Goal: Transaction & Acquisition: Book appointment/travel/reservation

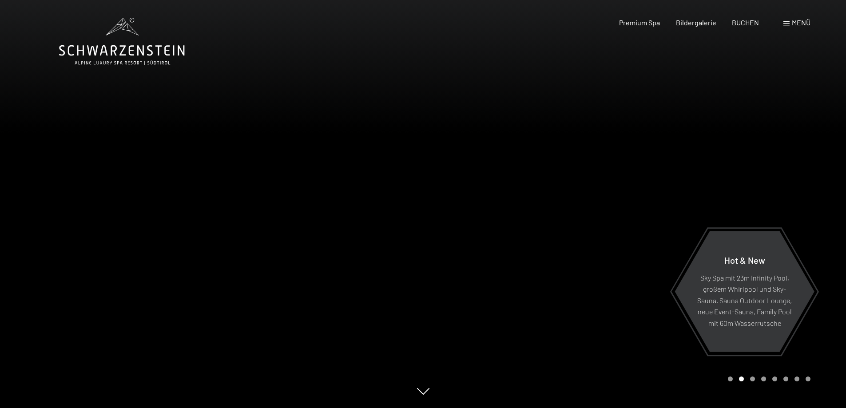
click at [803, 20] on span "Menü" at bounding box center [801, 22] width 19 height 8
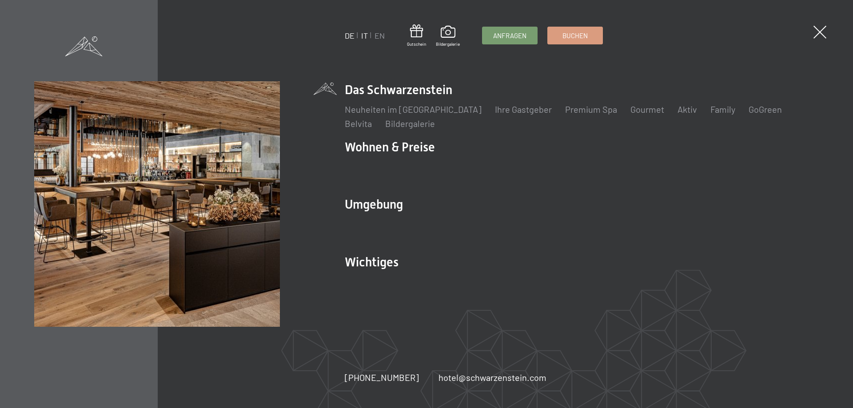
click at [366, 38] on link "IT" at bounding box center [364, 36] width 7 height 10
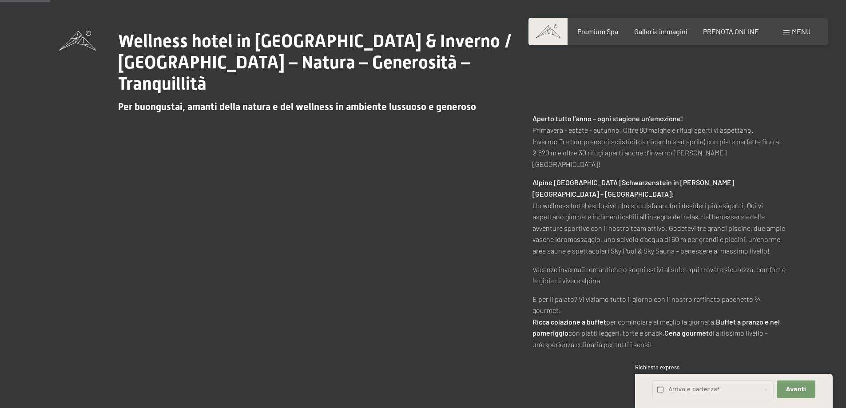
scroll to position [222, 0]
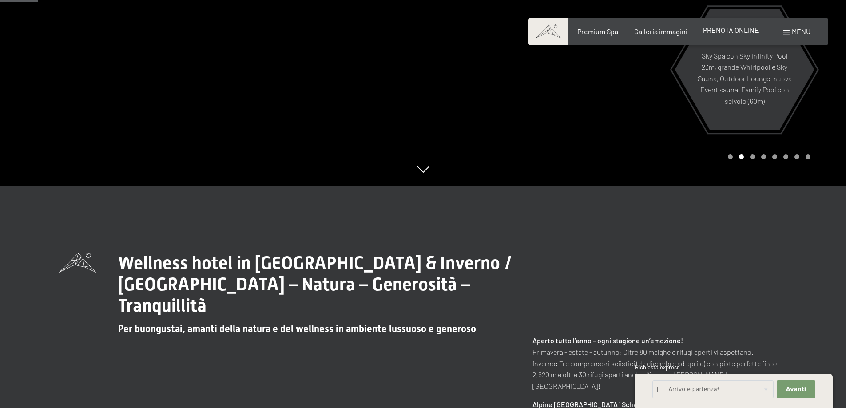
click at [720, 30] on span "PRENOTA ONLINE" at bounding box center [731, 30] width 56 height 8
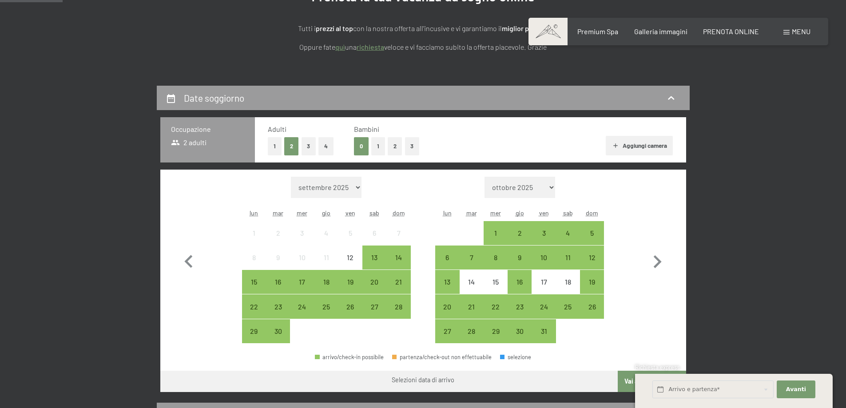
scroll to position [266, 0]
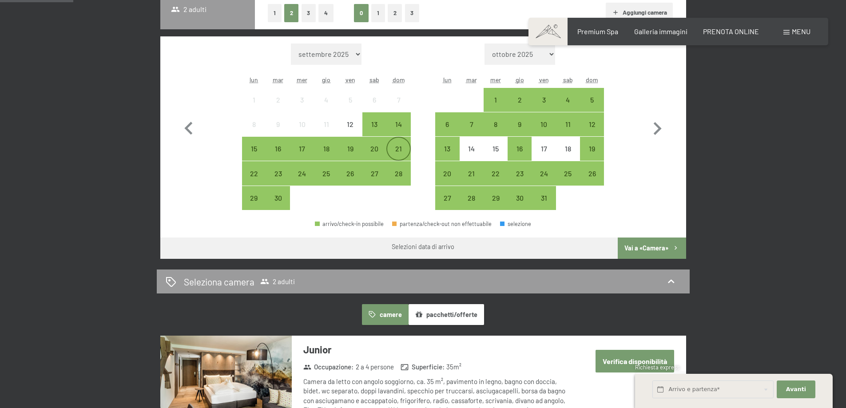
click at [400, 153] on div "21" at bounding box center [398, 156] width 22 height 22
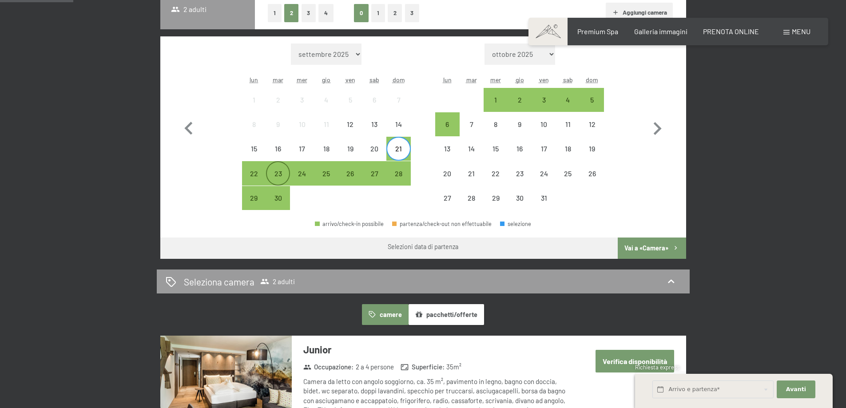
click at [282, 176] on div "23" at bounding box center [278, 181] width 22 height 22
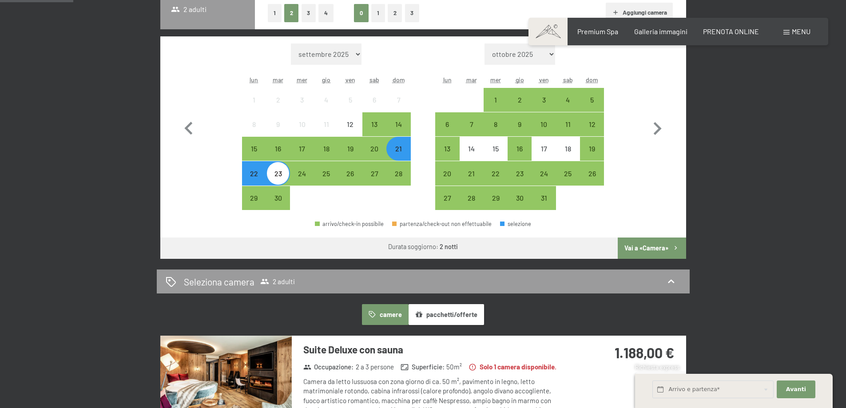
click at [655, 246] on button "Vai a «Camera»" at bounding box center [652, 248] width 68 height 21
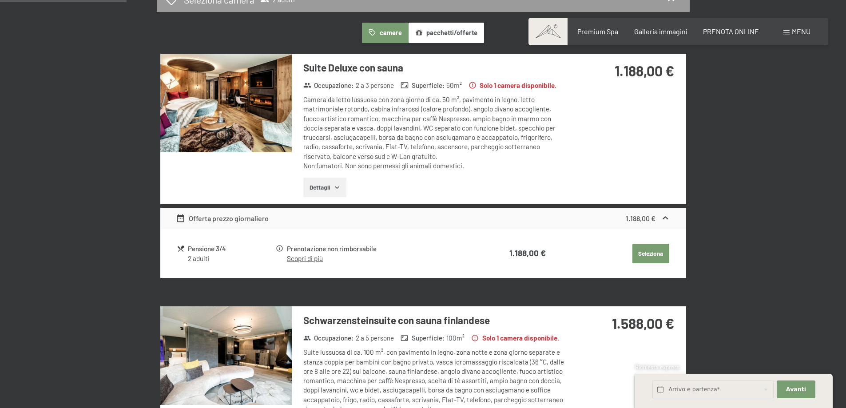
scroll to position [219, 0]
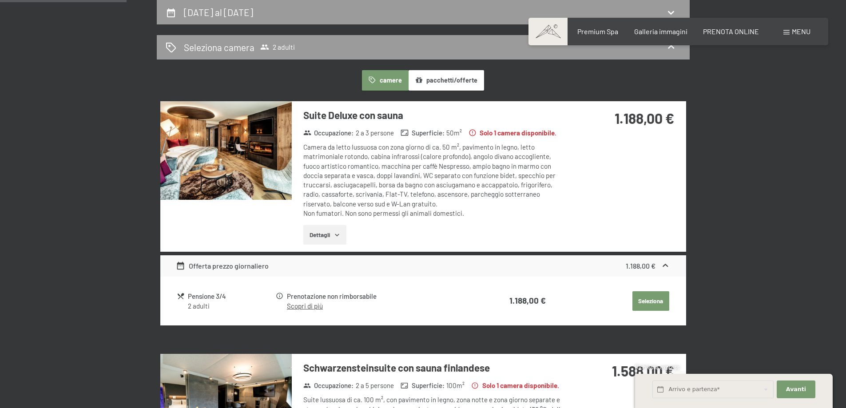
click at [234, 122] on img at bounding box center [225, 150] width 131 height 99
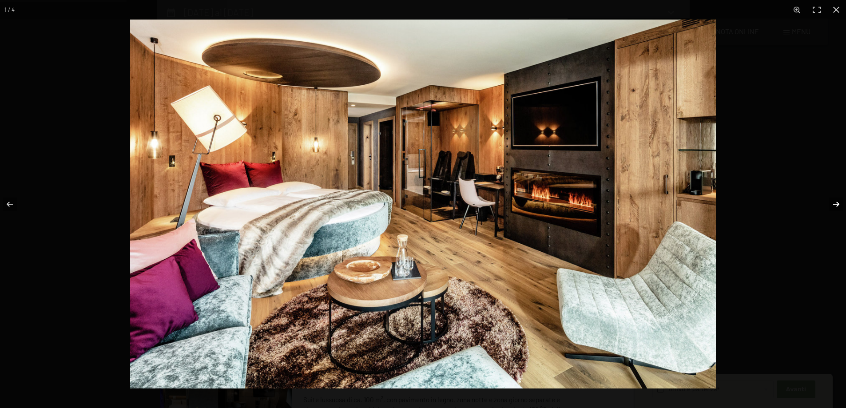
click at [837, 202] on button "button" at bounding box center [830, 204] width 31 height 44
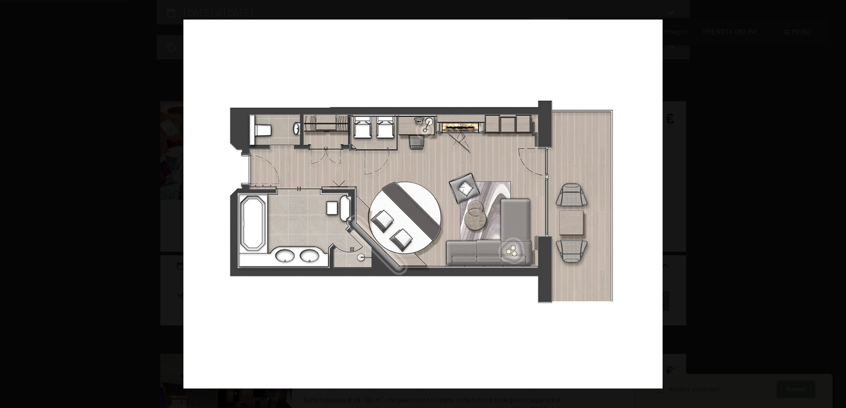
click at [837, 202] on button "button" at bounding box center [830, 204] width 31 height 44
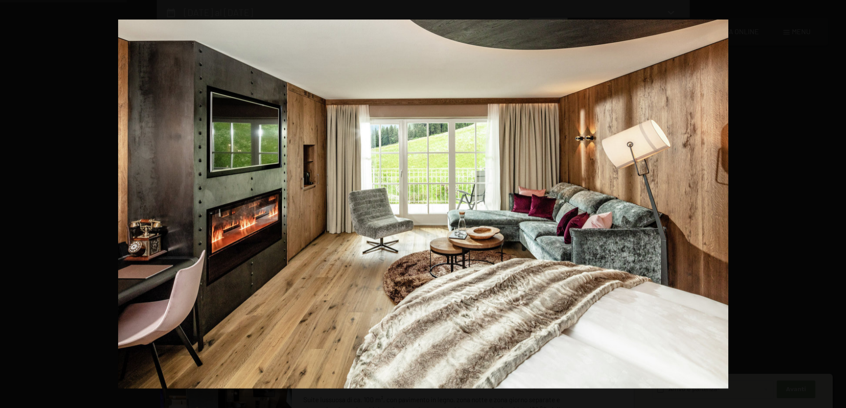
click at [837, 202] on button "button" at bounding box center [830, 204] width 31 height 44
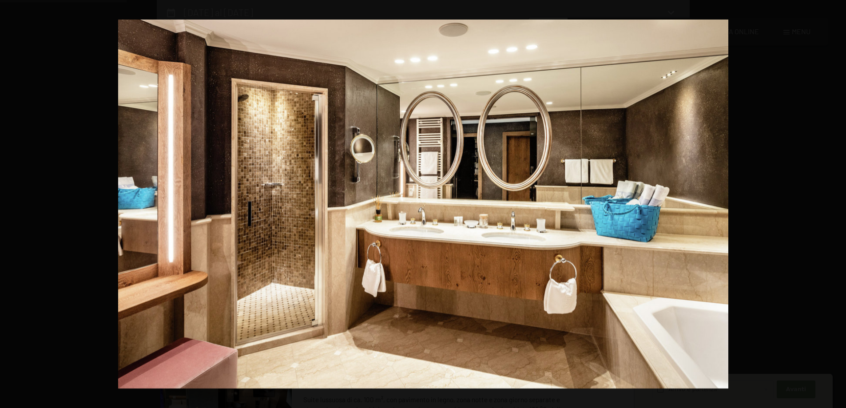
click at [837, 202] on button "button" at bounding box center [830, 204] width 31 height 44
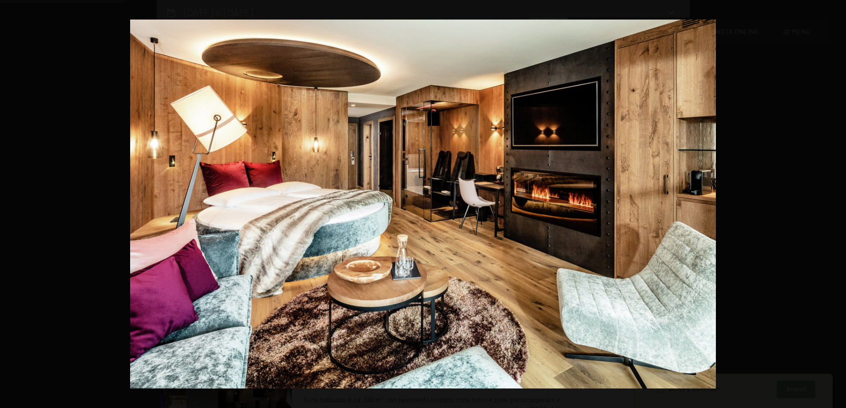
click at [837, 202] on button "button" at bounding box center [830, 204] width 31 height 44
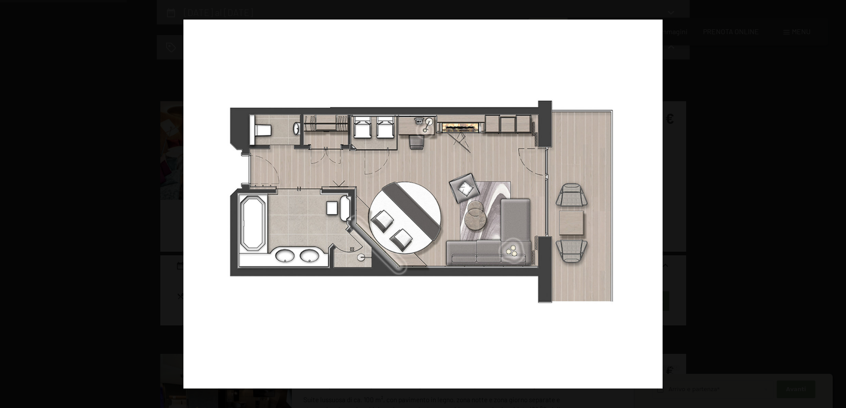
click at [837, 202] on button "button" at bounding box center [830, 204] width 31 height 44
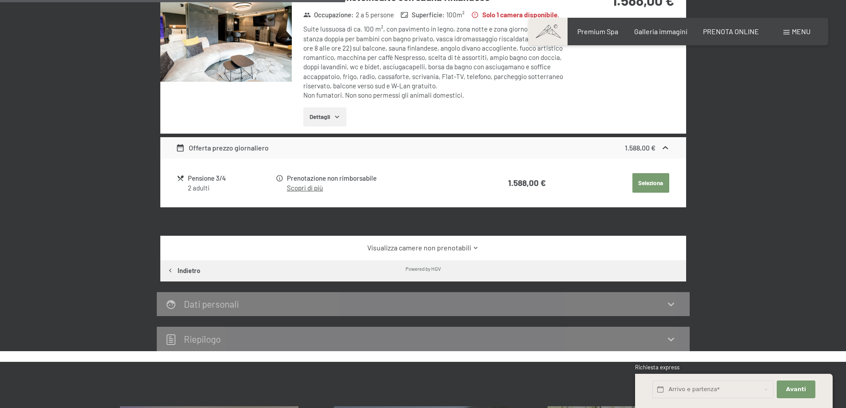
scroll to position [485, 0]
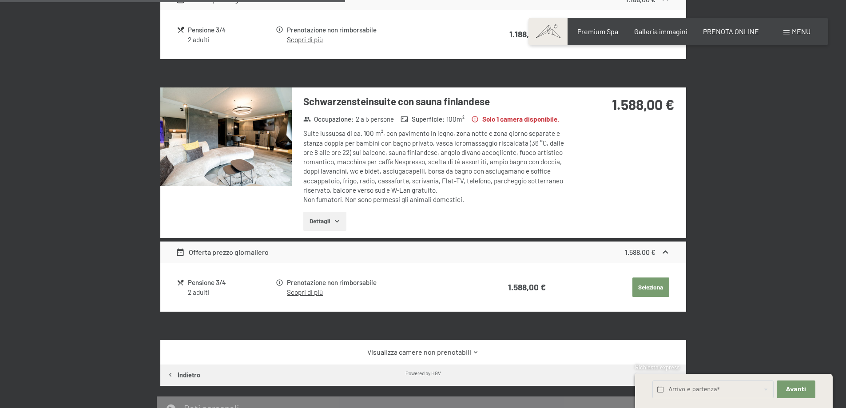
click at [257, 137] on img at bounding box center [225, 136] width 131 height 99
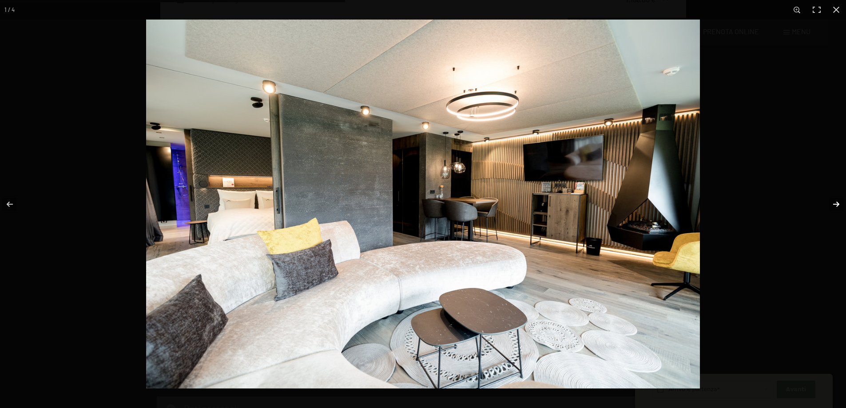
click at [833, 201] on button "button" at bounding box center [830, 204] width 31 height 44
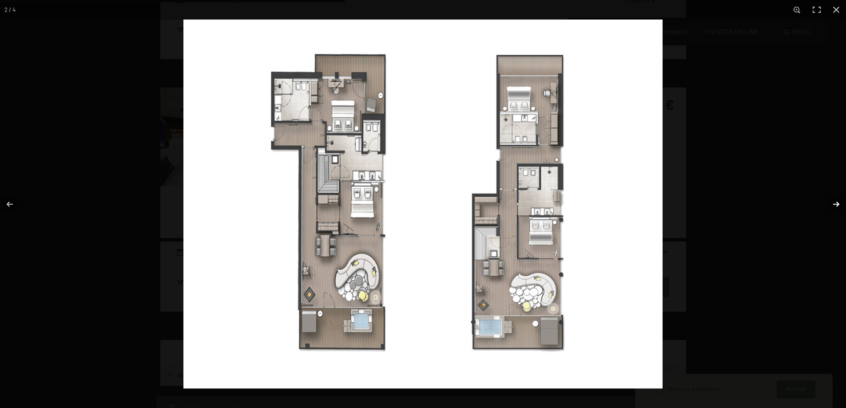
click at [837, 203] on button "button" at bounding box center [830, 204] width 31 height 44
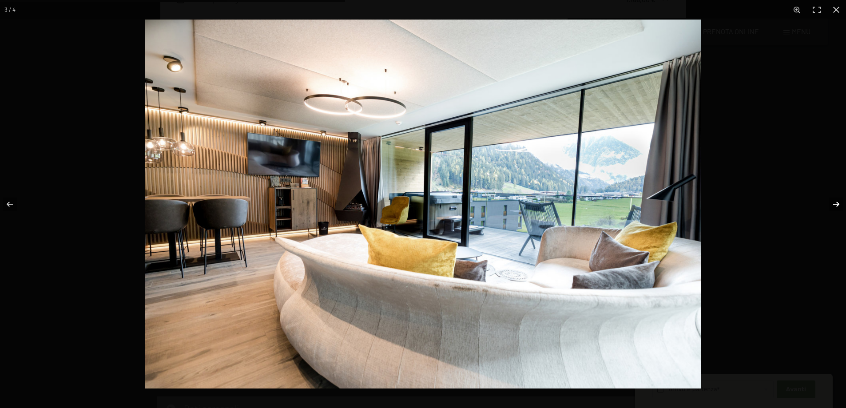
click at [837, 203] on button "button" at bounding box center [830, 204] width 31 height 44
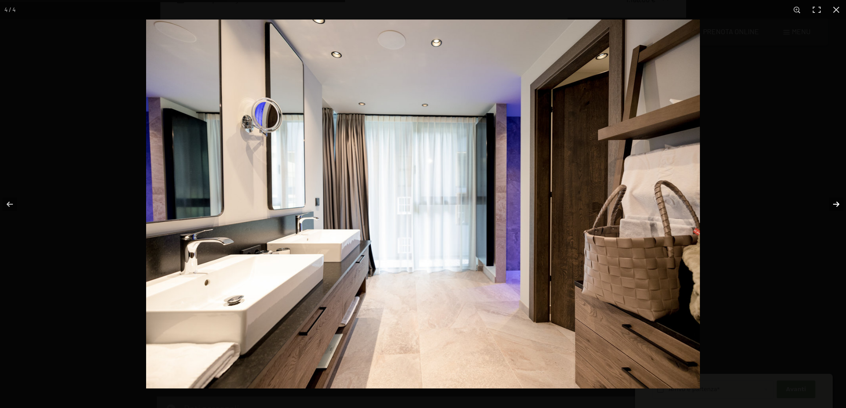
click at [837, 203] on button "button" at bounding box center [830, 204] width 31 height 44
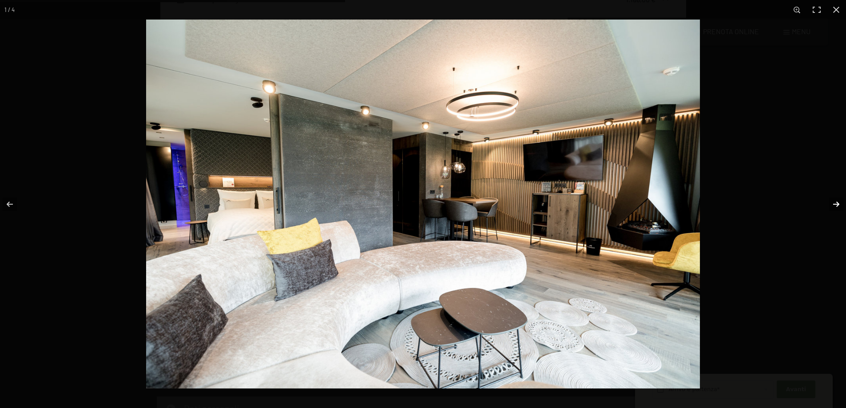
click at [837, 203] on button "button" at bounding box center [830, 204] width 31 height 44
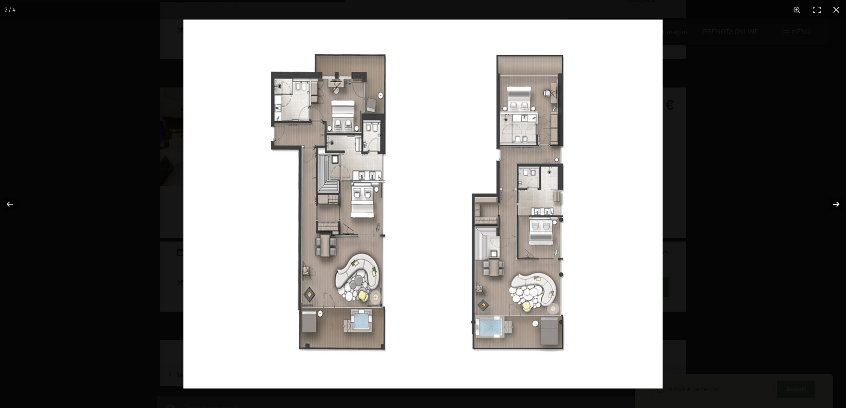
click at [837, 203] on button "button" at bounding box center [830, 204] width 31 height 44
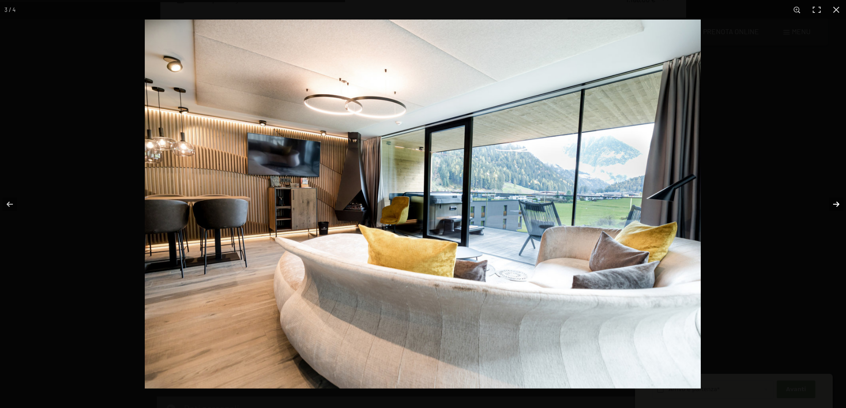
click at [837, 203] on button "button" at bounding box center [830, 204] width 31 height 44
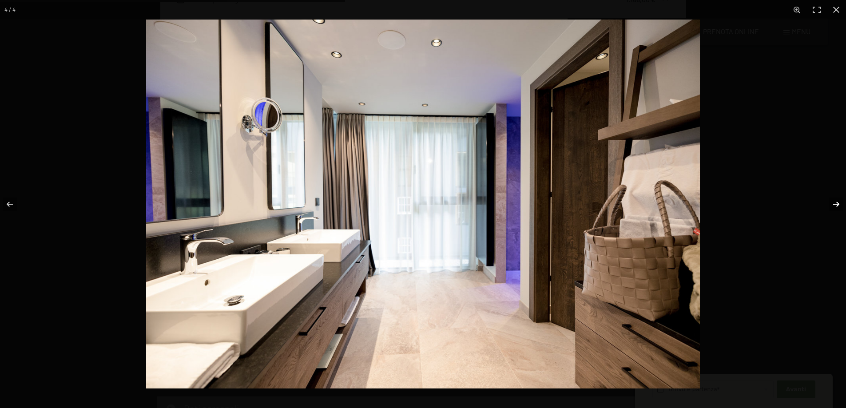
click at [837, 203] on button "button" at bounding box center [830, 204] width 31 height 44
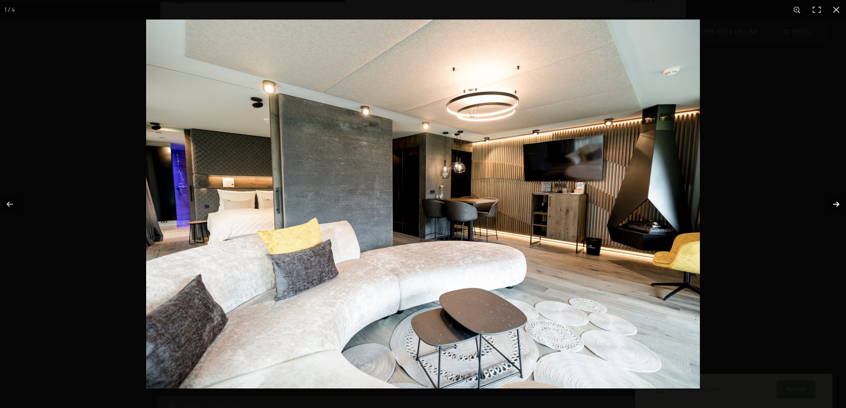
click at [837, 203] on button "button" at bounding box center [830, 204] width 31 height 44
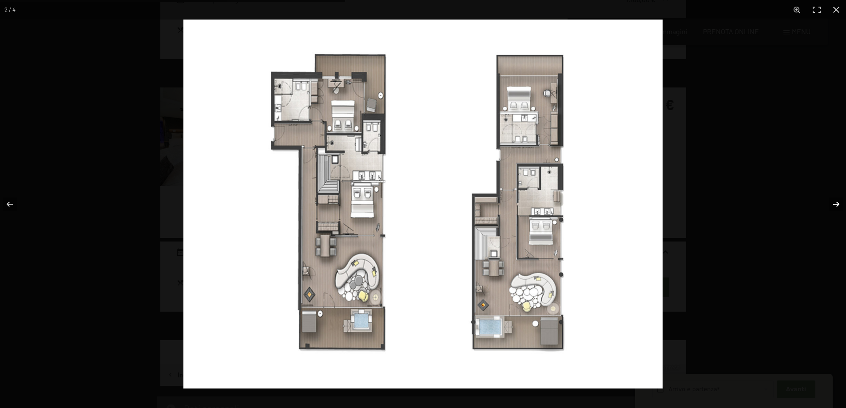
click at [837, 203] on button "button" at bounding box center [830, 204] width 31 height 44
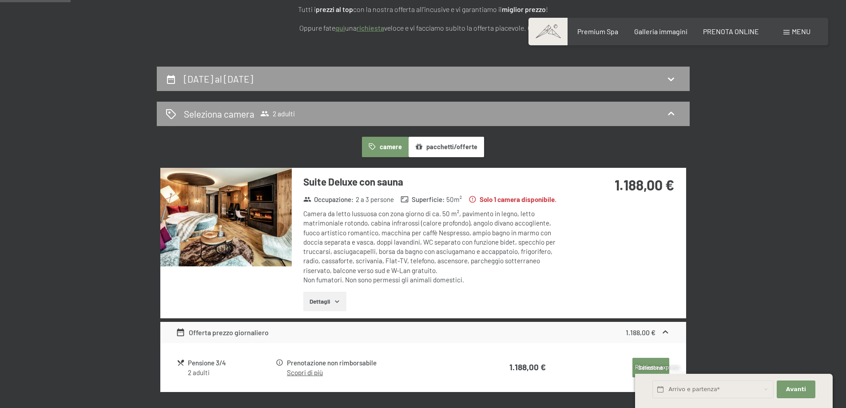
scroll to position [86, 0]
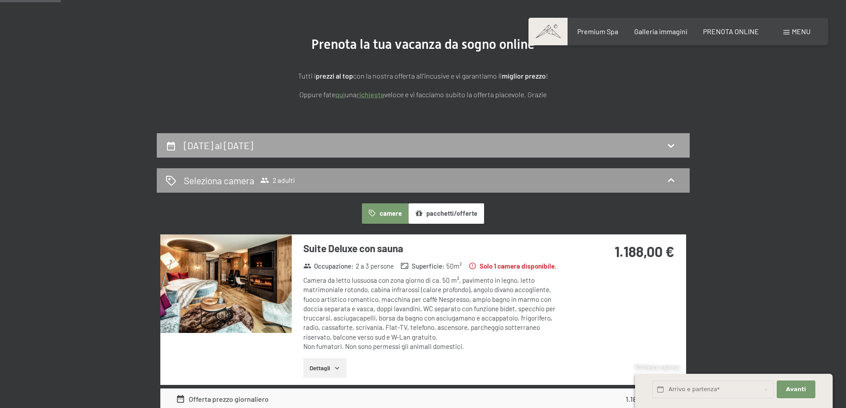
click at [253, 141] on h2 "21 settembre al 23 settembre 2025" at bounding box center [218, 145] width 69 height 11
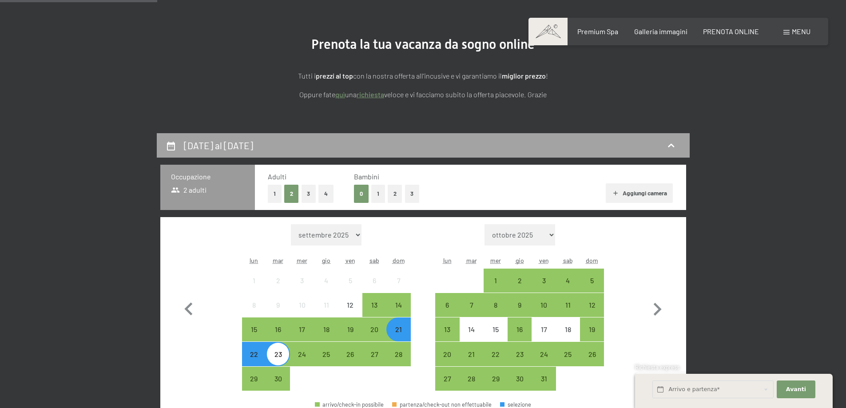
scroll to position [219, 0]
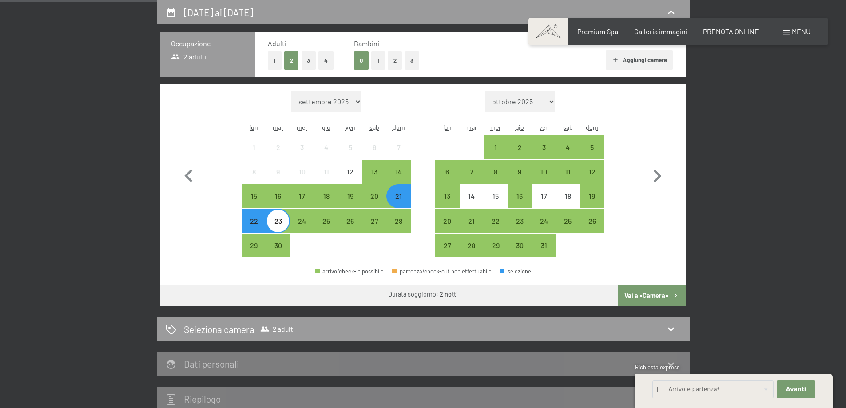
click at [250, 222] on div "22" at bounding box center [254, 229] width 22 height 22
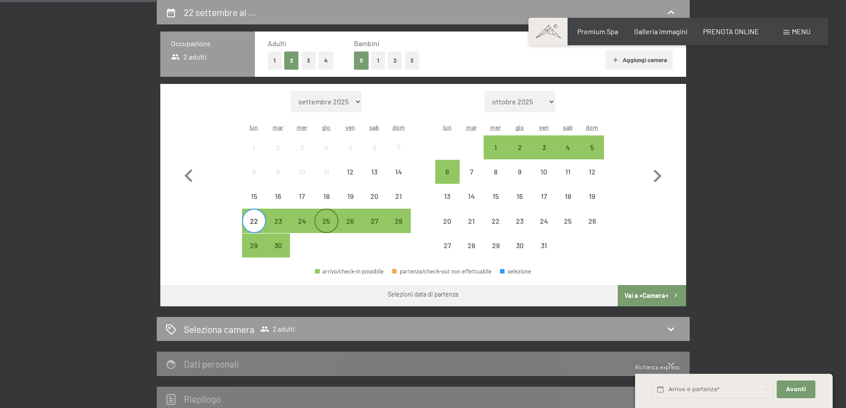
click at [324, 219] on div "25" at bounding box center [326, 229] width 22 height 22
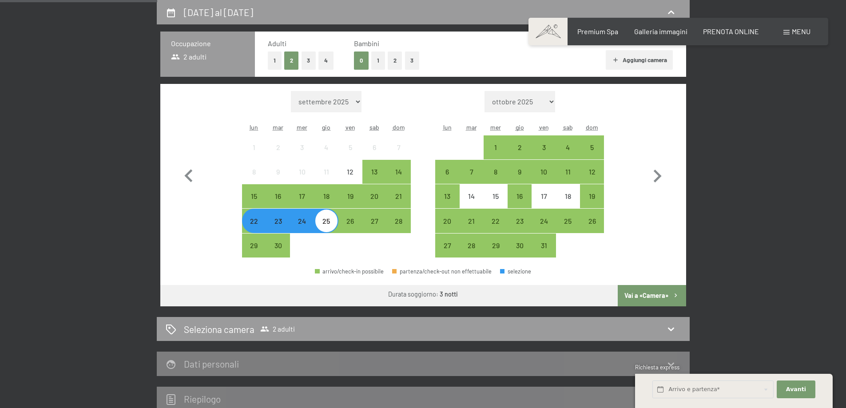
click at [253, 222] on div "22" at bounding box center [254, 229] width 22 height 22
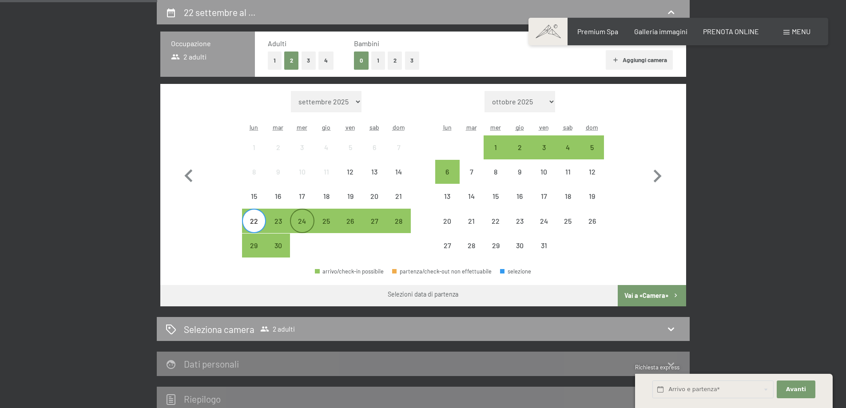
click at [299, 219] on div "24" at bounding box center [302, 229] width 22 height 22
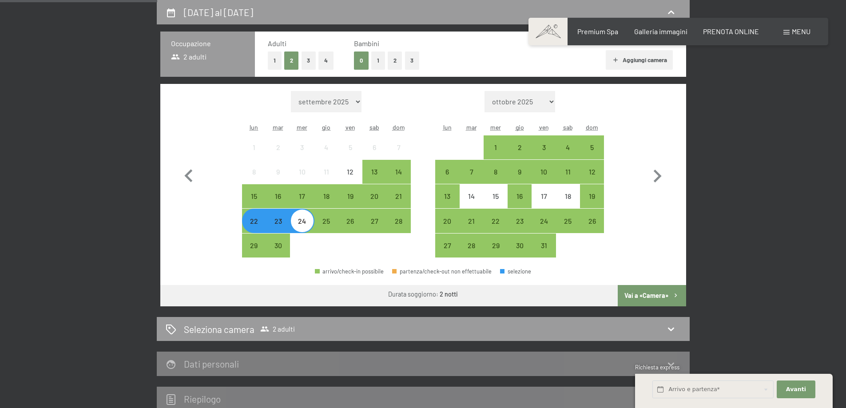
click at [653, 289] on button "Vai a «Camera»" at bounding box center [652, 295] width 68 height 21
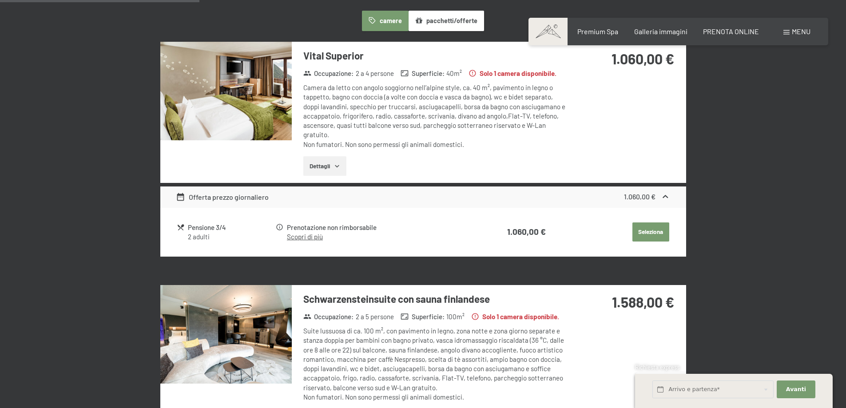
scroll to position [263, 0]
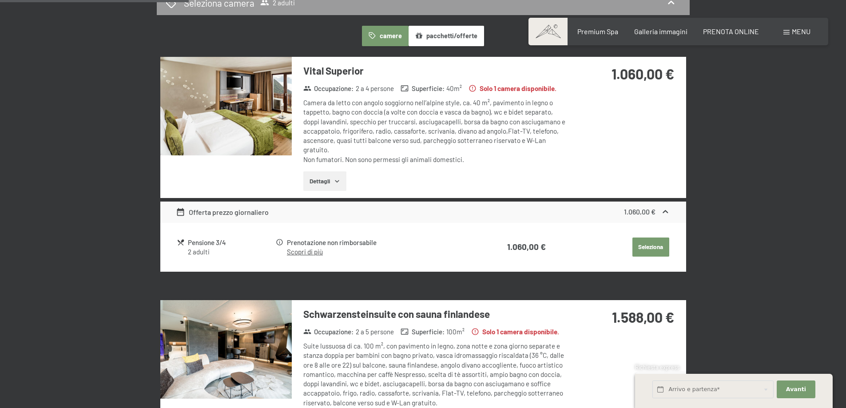
click at [241, 113] on img at bounding box center [225, 106] width 131 height 99
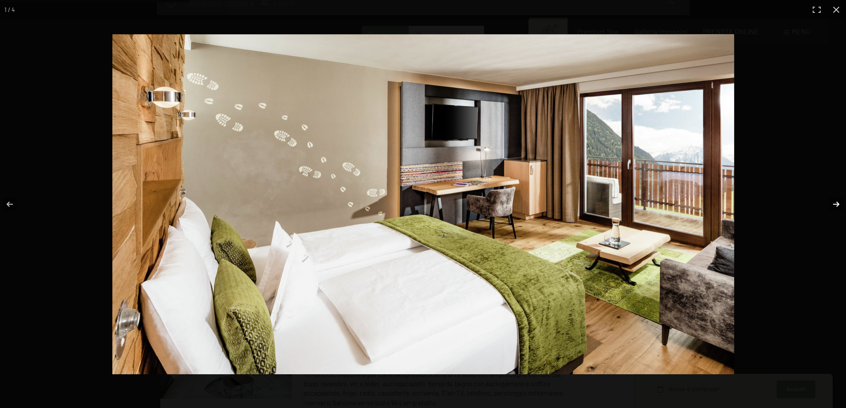
click at [835, 205] on button "button" at bounding box center [830, 204] width 31 height 44
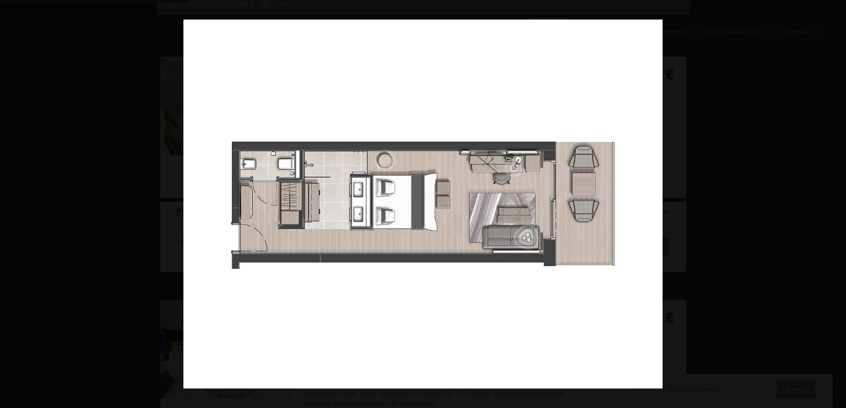
click at [835, 205] on button "button" at bounding box center [830, 204] width 31 height 44
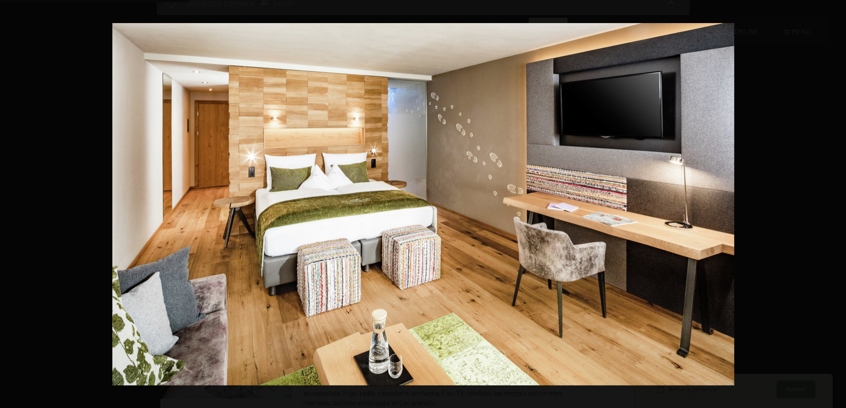
click at [835, 205] on button "button" at bounding box center [830, 204] width 31 height 44
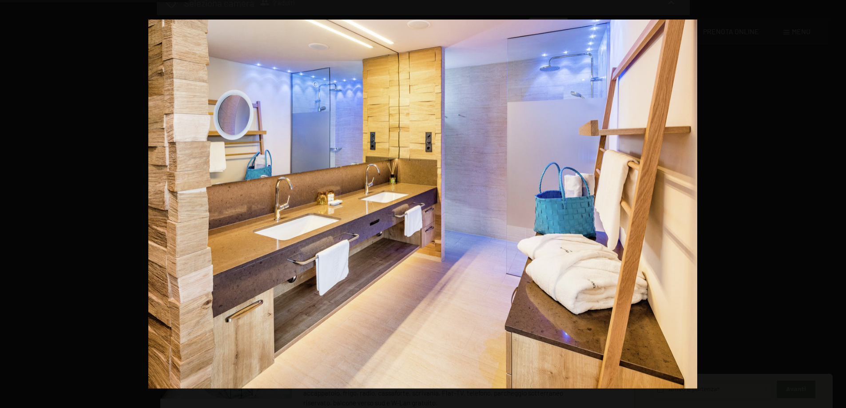
click at [835, 205] on button "button" at bounding box center [830, 204] width 31 height 44
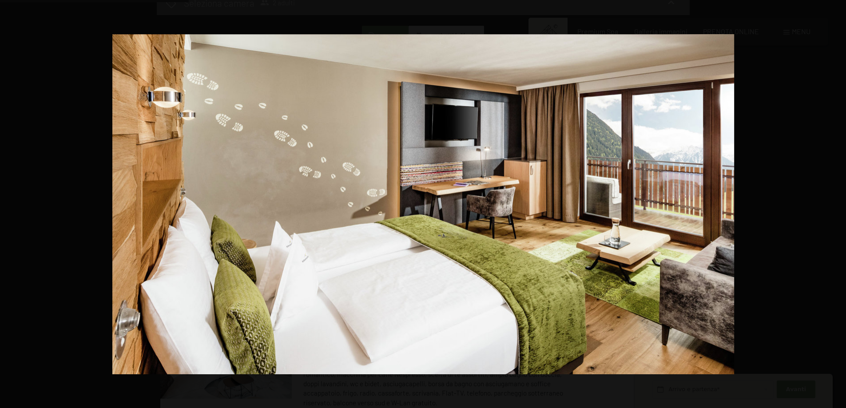
click at [835, 205] on button "button" at bounding box center [830, 204] width 31 height 44
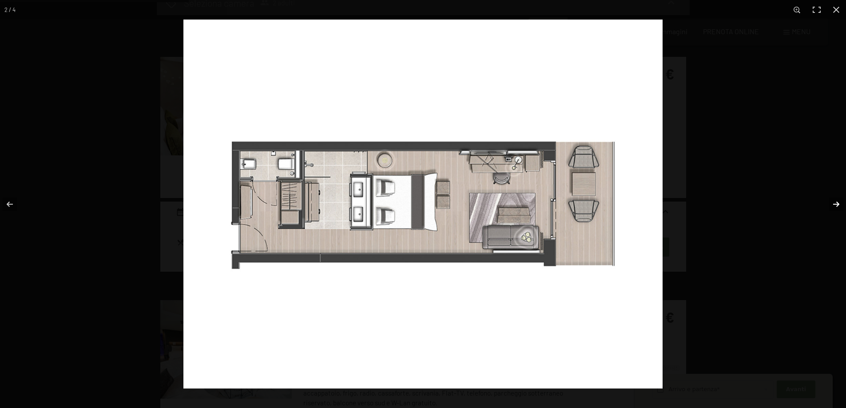
click at [835, 205] on button "button" at bounding box center [830, 204] width 31 height 44
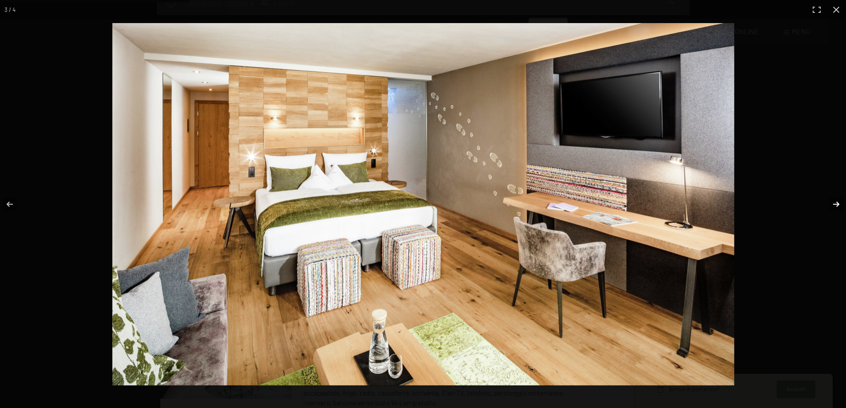
click at [835, 205] on button "button" at bounding box center [830, 204] width 31 height 44
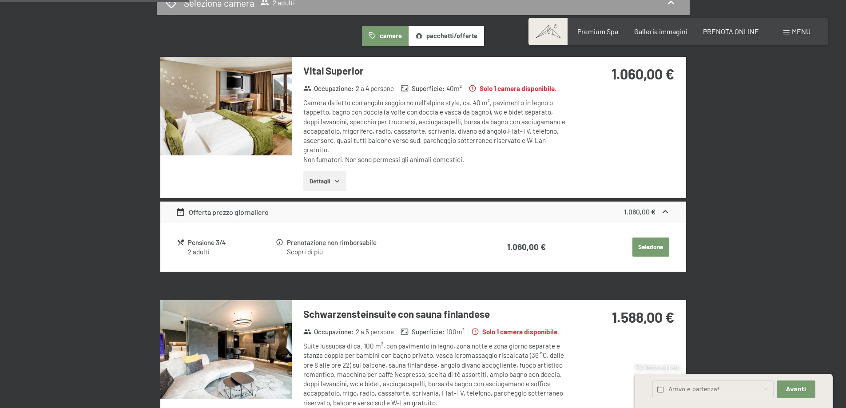
click at [0, 0] on button "button" at bounding box center [0, 0] width 0 height 0
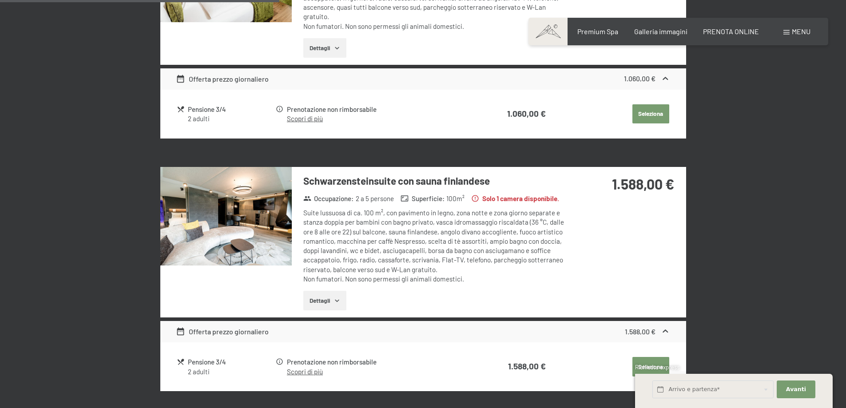
scroll to position [175, 0]
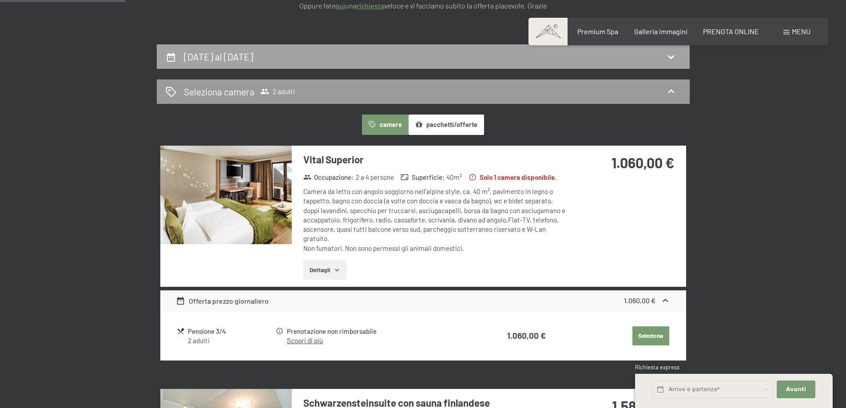
click at [253, 56] on h2 "22 settembre al 24 settembre 2025" at bounding box center [218, 56] width 69 height 11
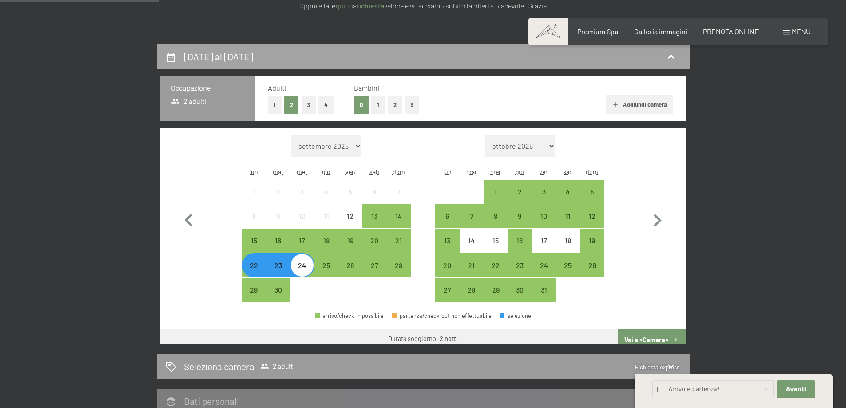
scroll to position [219, 0]
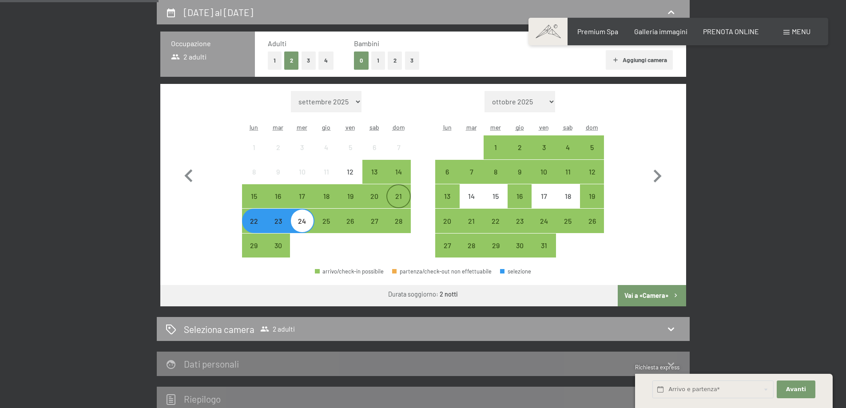
click at [399, 193] on div "21" at bounding box center [398, 204] width 22 height 22
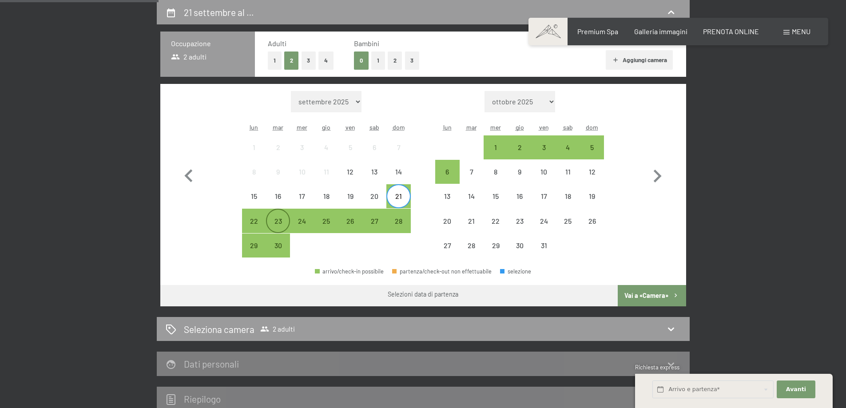
click at [274, 219] on div "23" at bounding box center [278, 229] width 22 height 22
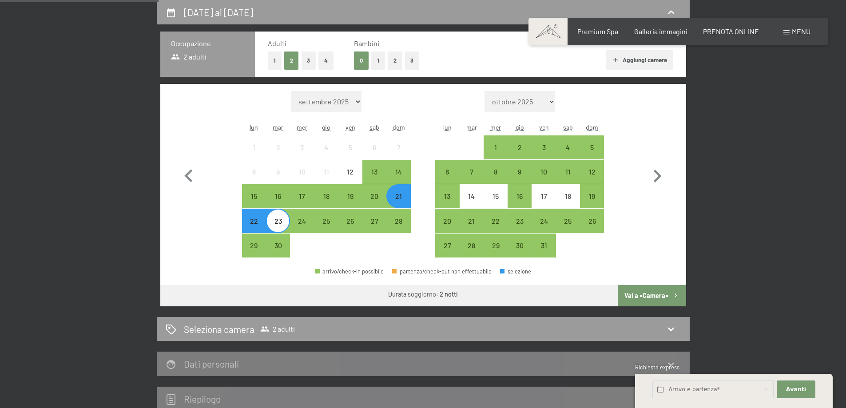
click at [654, 297] on button "Vai a «Camera»" at bounding box center [652, 295] width 68 height 21
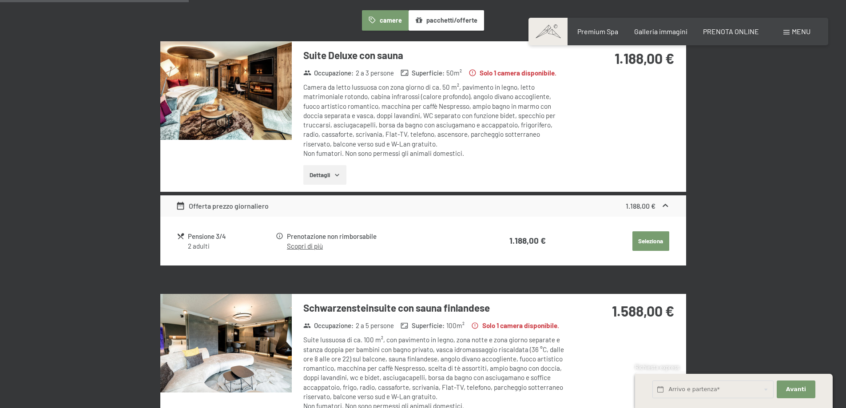
scroll to position [263, 0]
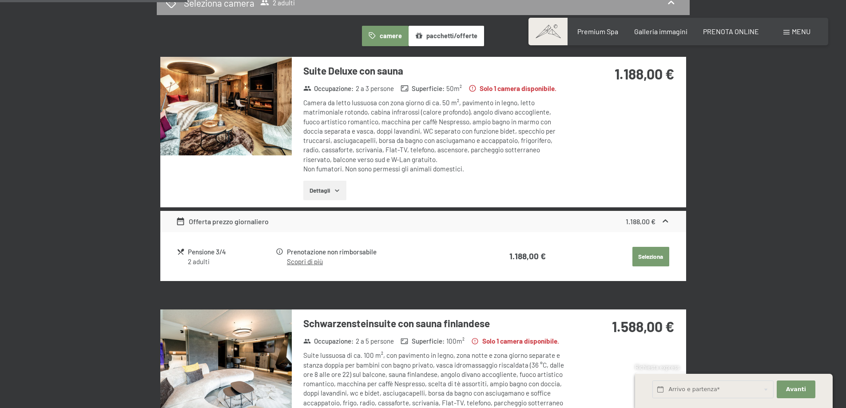
click at [251, 101] on img at bounding box center [225, 106] width 131 height 99
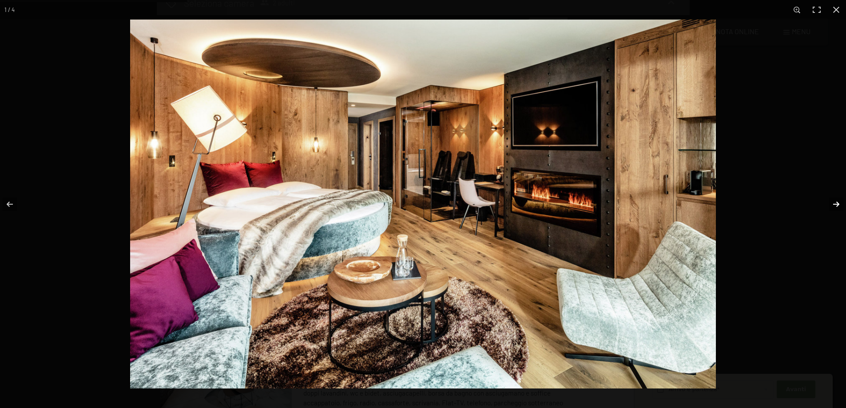
click at [832, 205] on button "button" at bounding box center [830, 204] width 31 height 44
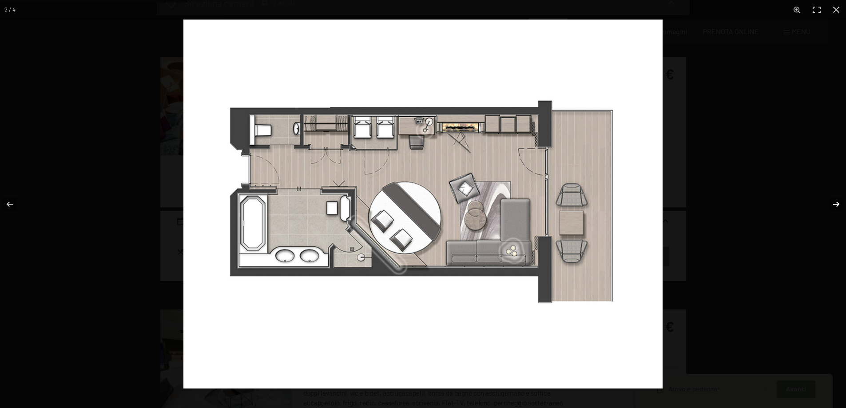
click at [835, 205] on button "button" at bounding box center [830, 204] width 31 height 44
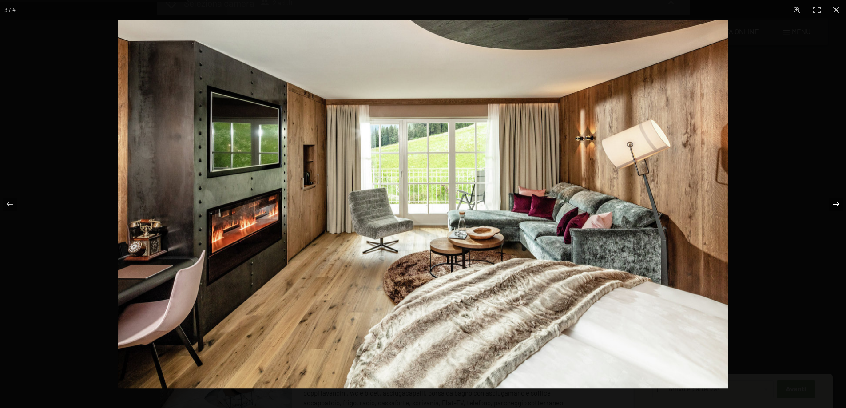
click at [835, 205] on button "button" at bounding box center [830, 204] width 31 height 44
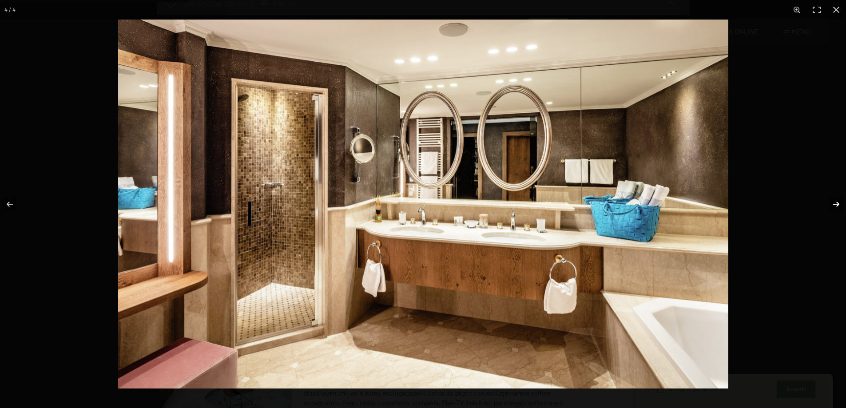
click at [835, 205] on button "button" at bounding box center [830, 204] width 31 height 44
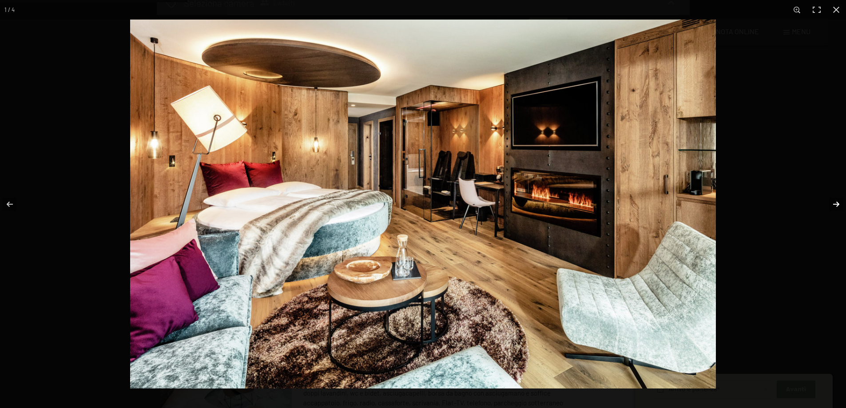
click at [835, 205] on button "button" at bounding box center [830, 204] width 31 height 44
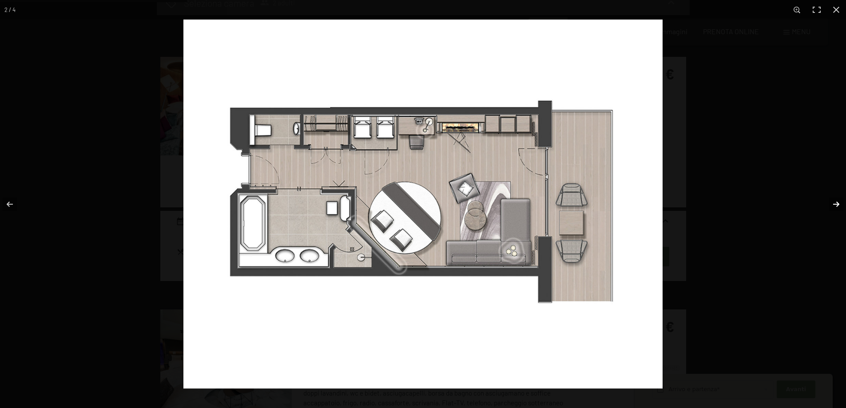
click at [835, 205] on button "button" at bounding box center [830, 204] width 31 height 44
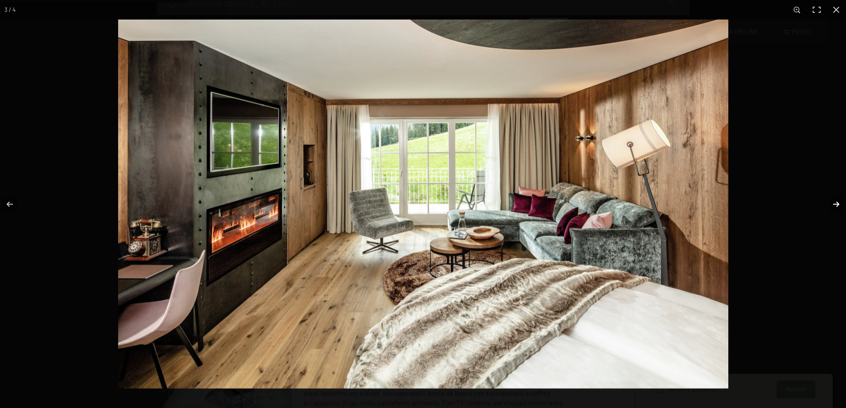
click at [835, 205] on button "button" at bounding box center [830, 204] width 31 height 44
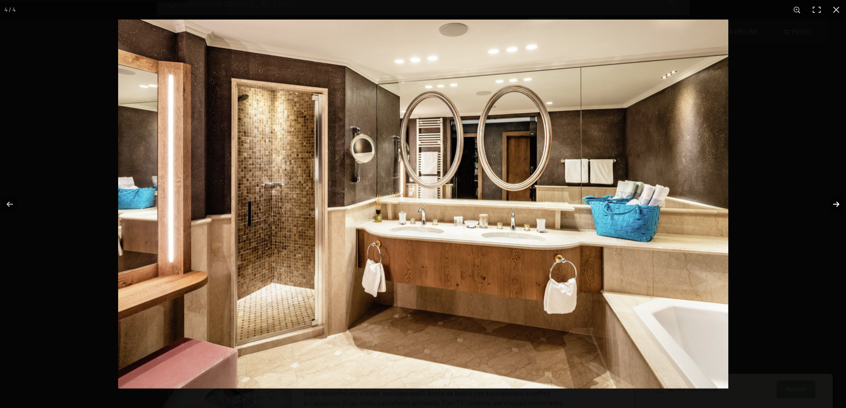
click at [835, 205] on button "button" at bounding box center [830, 204] width 31 height 44
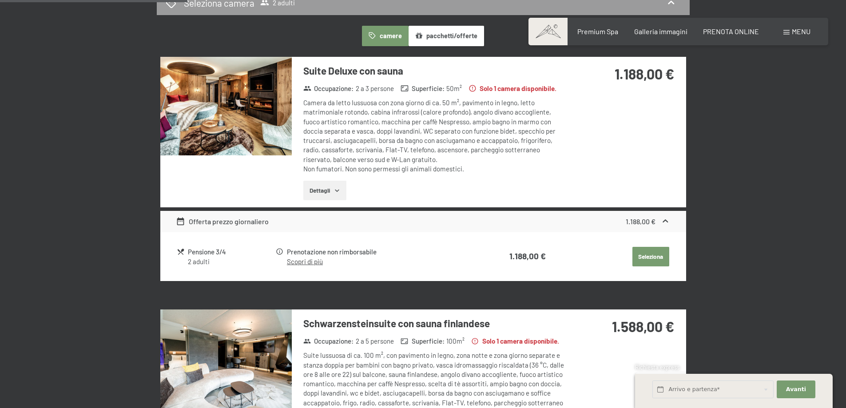
click at [0, 0] on button "button" at bounding box center [0, 0] width 0 height 0
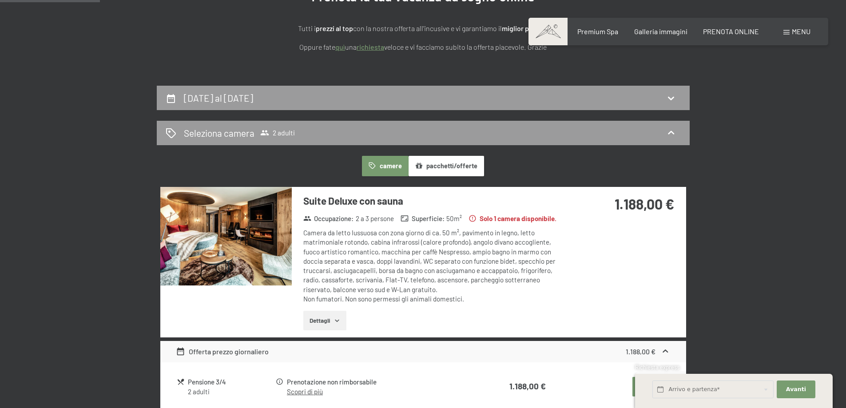
scroll to position [266, 0]
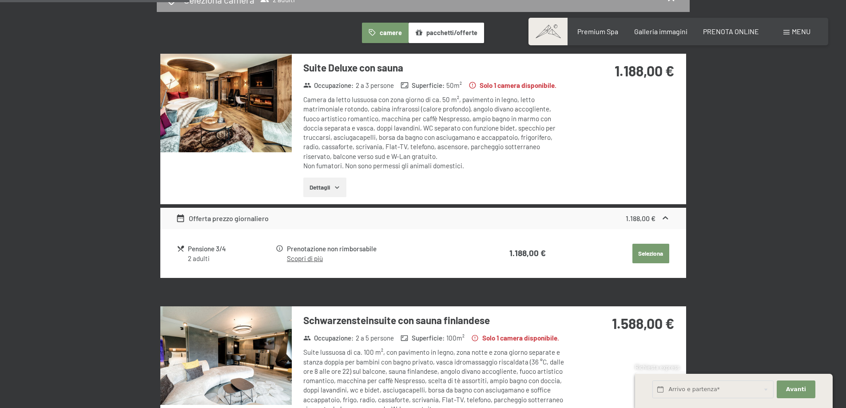
click at [656, 253] on button "Seleziona" at bounding box center [650, 254] width 37 height 20
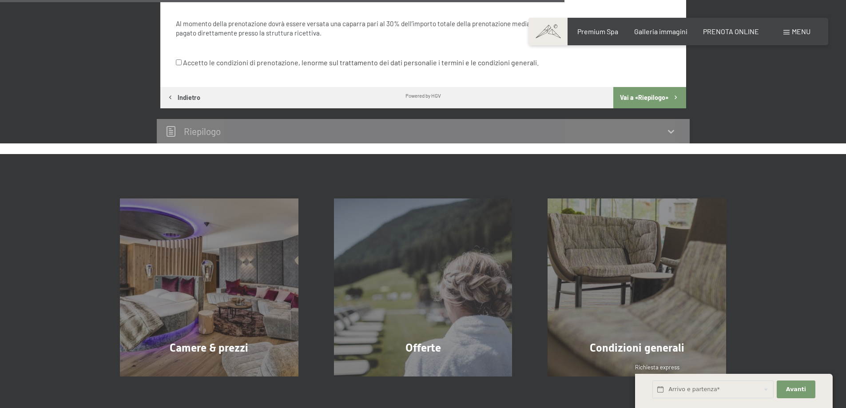
scroll to position [708, 0]
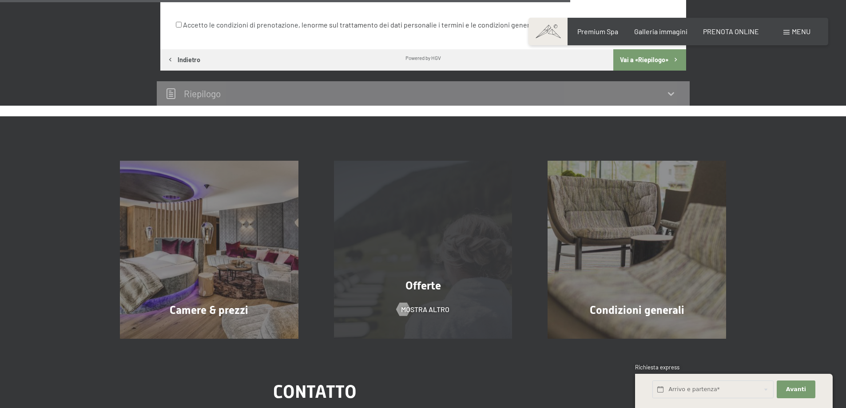
click at [420, 219] on div "Offerte mostra altro" at bounding box center [423, 250] width 214 height 179
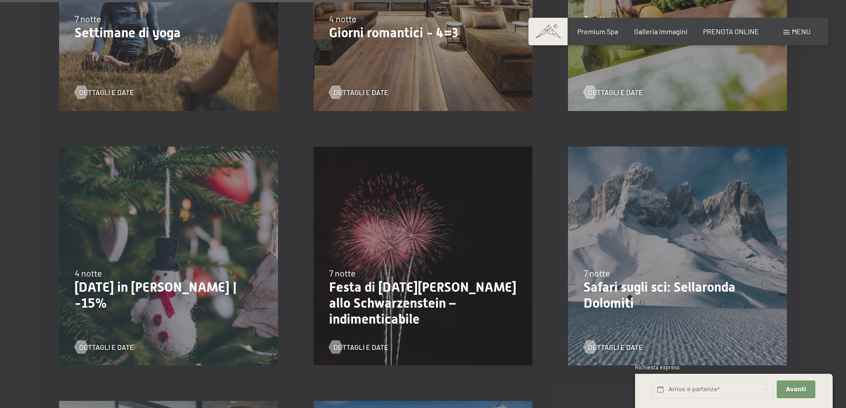
scroll to position [666, 0]
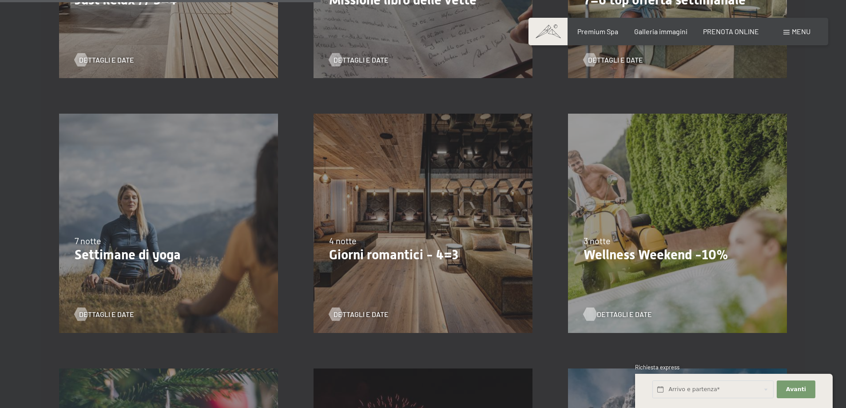
click at [623, 311] on span "Dettagli e Date" at bounding box center [624, 315] width 55 height 10
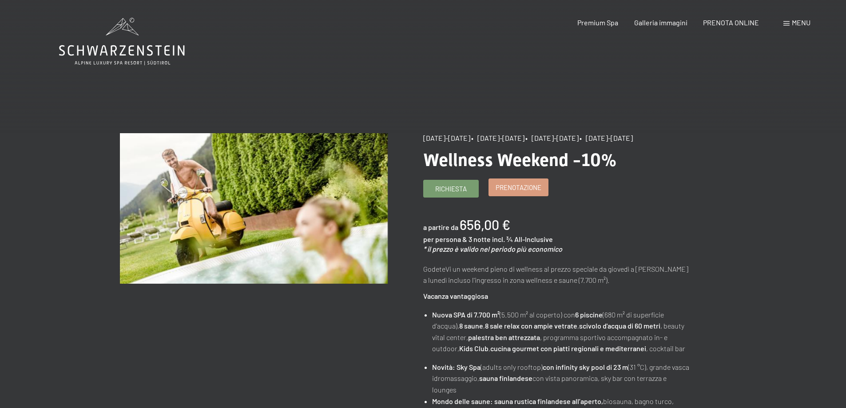
click at [516, 192] on span "Prenotazione" at bounding box center [519, 187] width 46 height 9
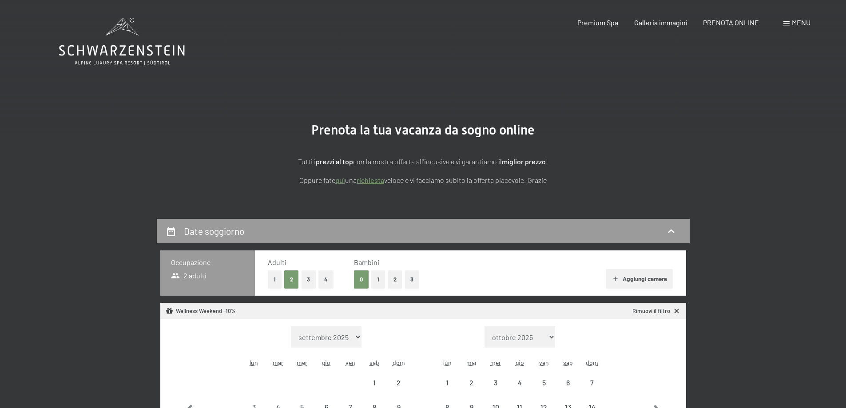
select select "[DATE]"
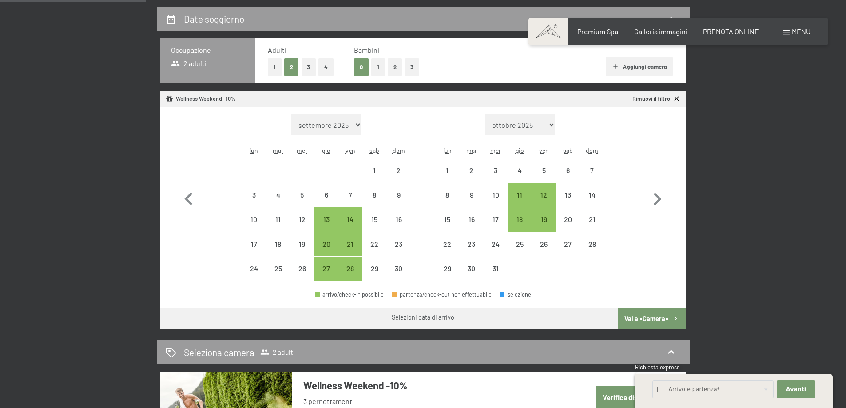
scroll to position [266, 0]
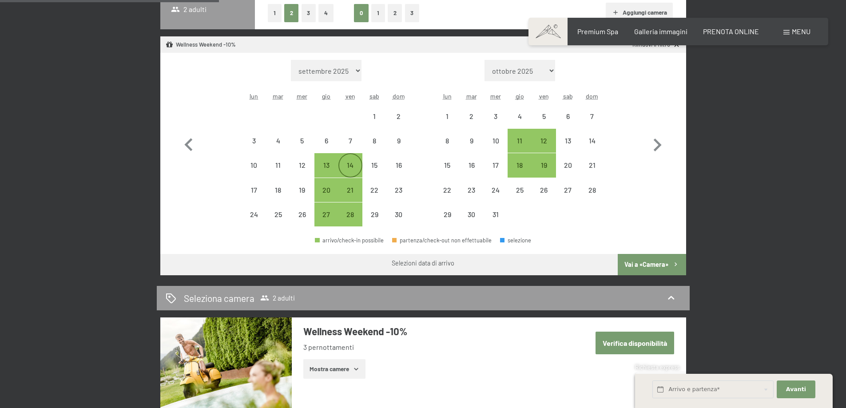
click at [343, 164] on div "14" at bounding box center [350, 173] width 22 height 22
select select "[DATE]"
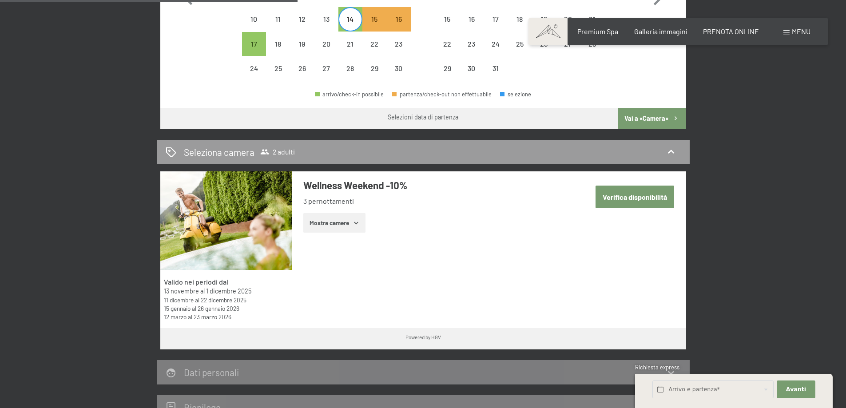
scroll to position [355, 0]
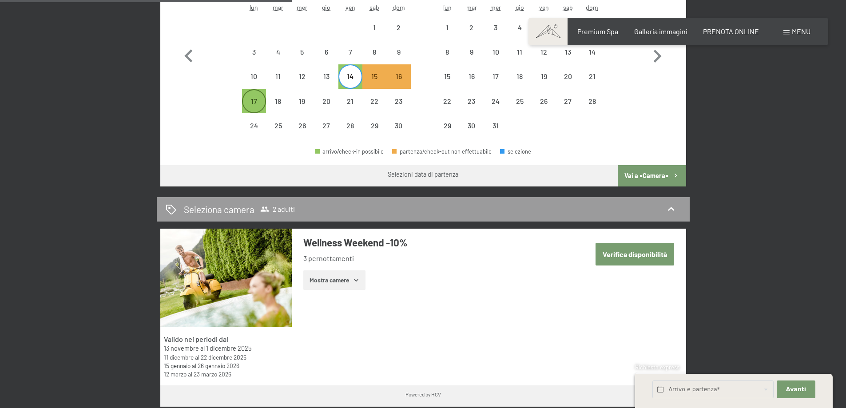
click at [251, 98] on div "17" at bounding box center [254, 109] width 22 height 22
select select "[DATE]"
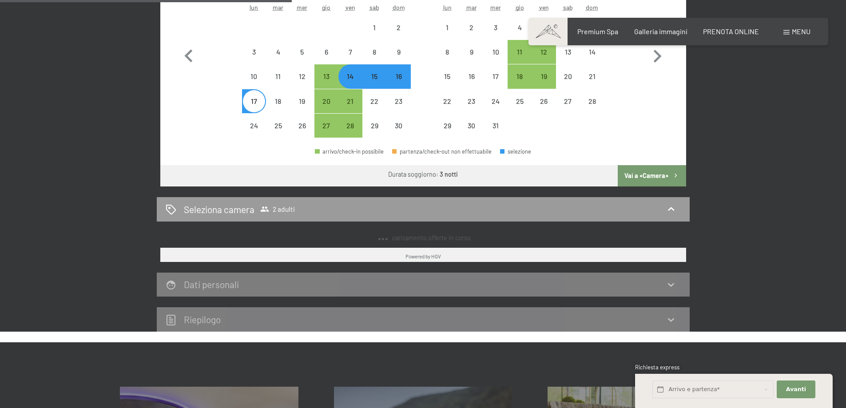
select select "[DATE]"
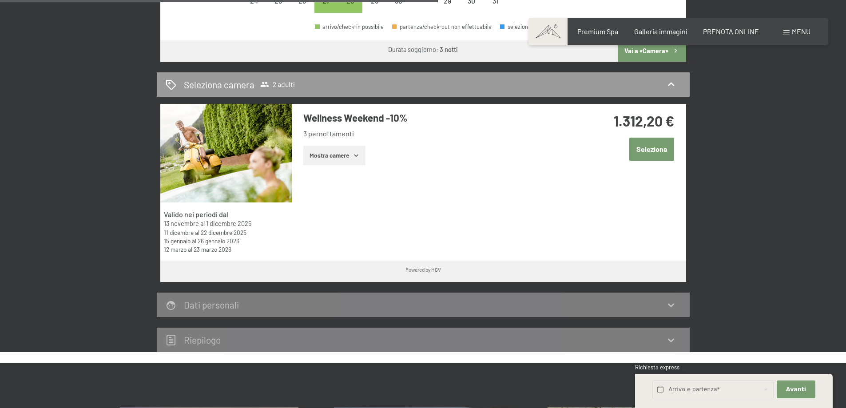
scroll to position [533, 0]
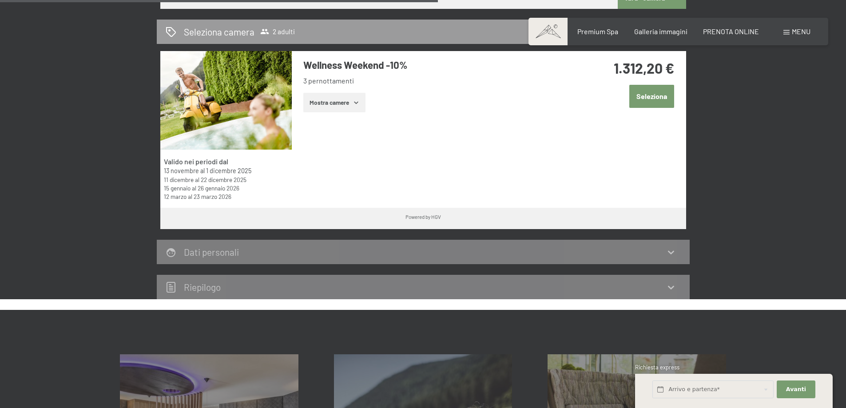
click at [331, 95] on button "Mostra camere" at bounding box center [334, 103] width 62 height 20
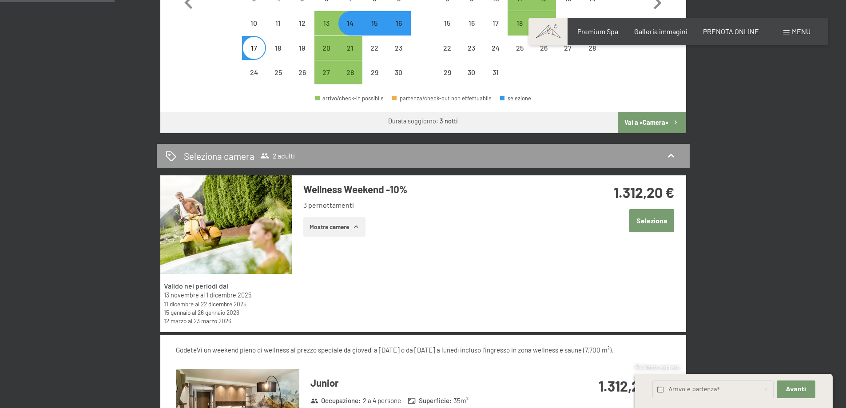
scroll to position [355, 0]
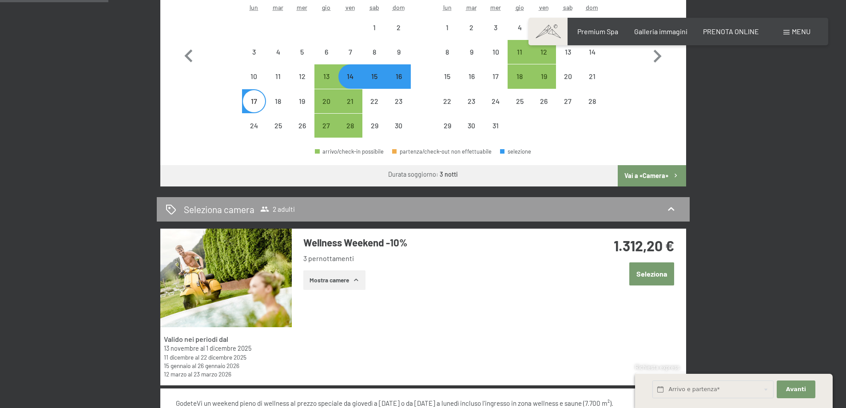
click at [644, 271] on button "Seleziona" at bounding box center [651, 273] width 45 height 23
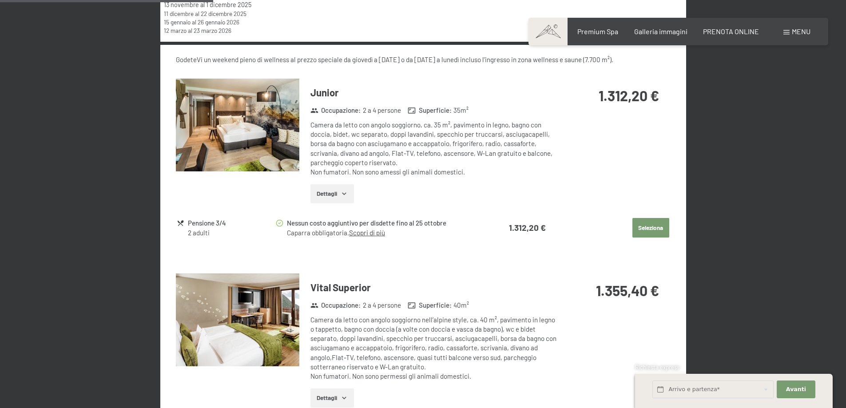
scroll to position [652, 0]
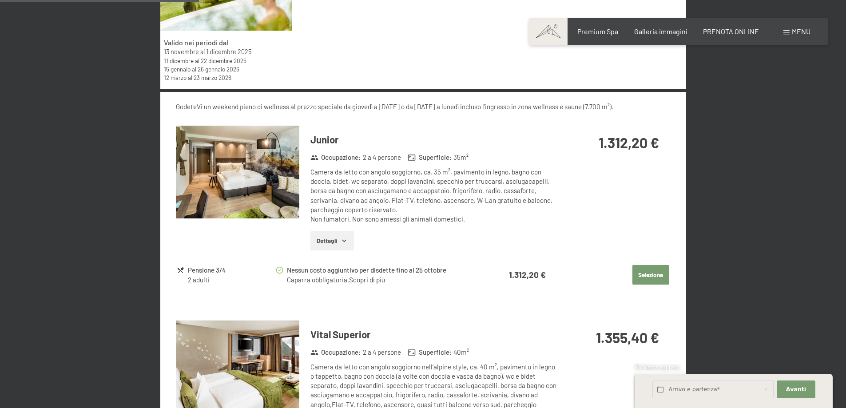
click at [653, 271] on button "Seleziona" at bounding box center [650, 275] width 37 height 20
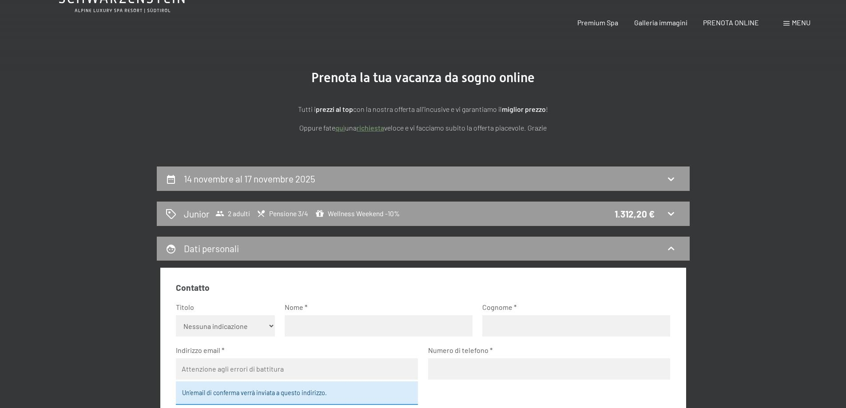
scroll to position [0, 0]
